Goal: Task Accomplishment & Management: Use online tool/utility

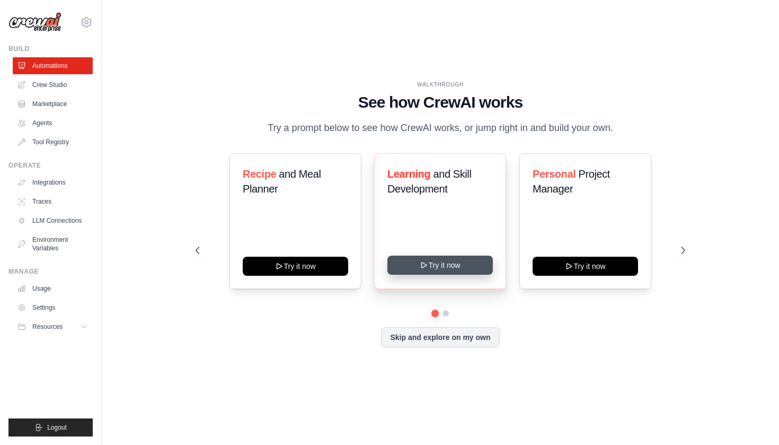
click at [477, 269] on button "Try it now" at bounding box center [439, 264] width 105 height 19
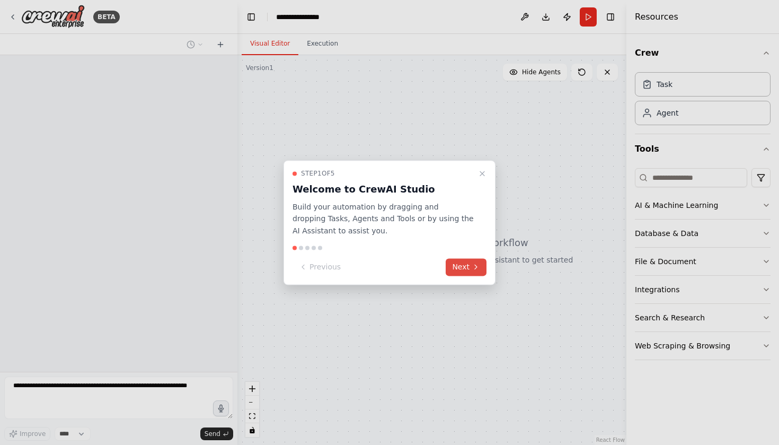
click at [470, 267] on button "Next" at bounding box center [466, 266] width 41 height 17
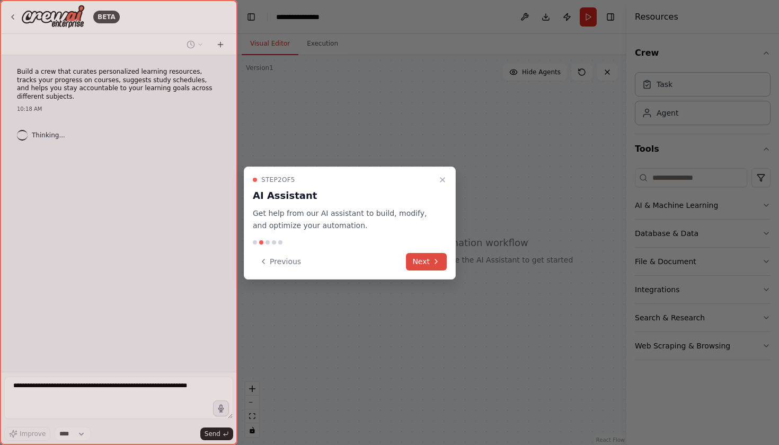
click at [442, 263] on button "Next" at bounding box center [426, 261] width 41 height 17
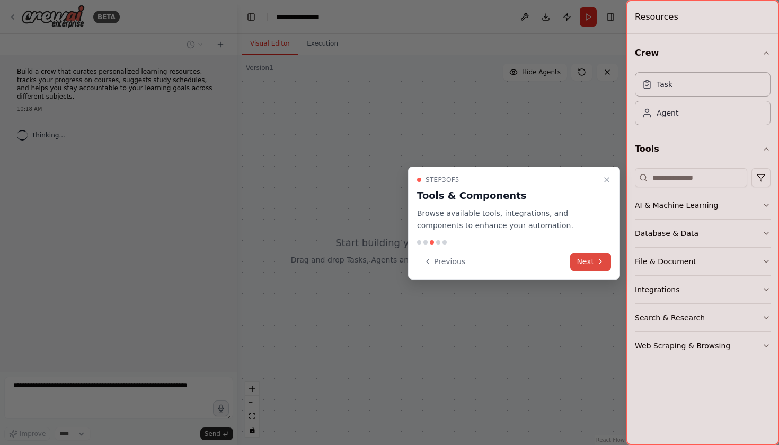
click at [584, 267] on button "Next" at bounding box center [590, 261] width 41 height 17
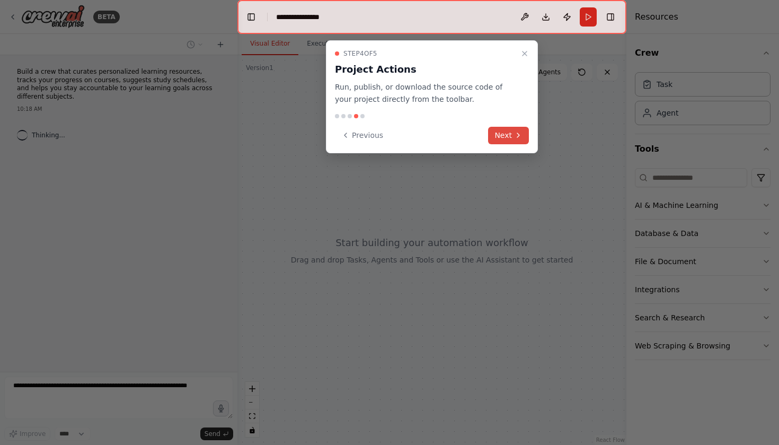
click at [496, 143] on button "Next" at bounding box center [508, 135] width 41 height 17
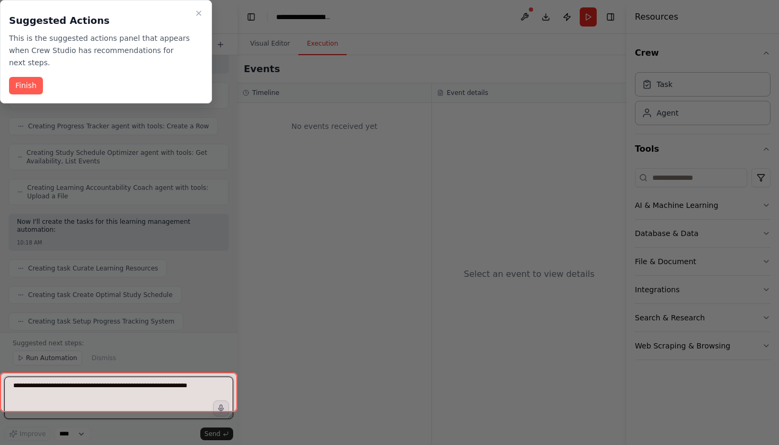
scroll to position [904, 0]
